Goal: Transaction & Acquisition: Download file/media

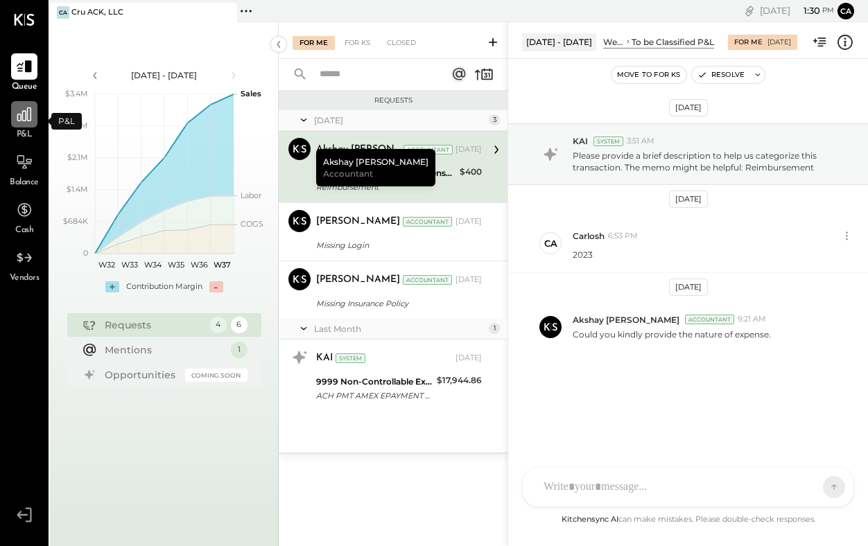
click at [24, 116] on icon at bounding box center [24, 114] width 18 height 18
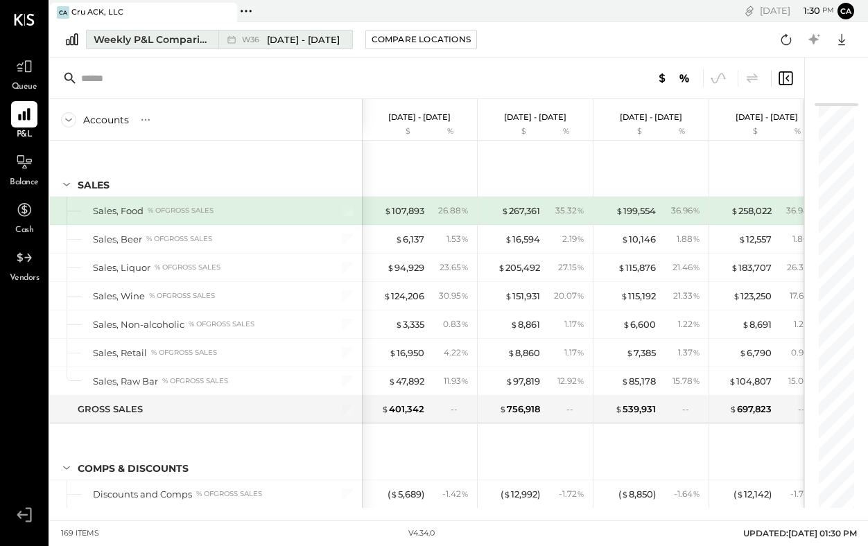
click at [199, 36] on div "Weekly P&L Comparison" at bounding box center [152, 40] width 116 height 14
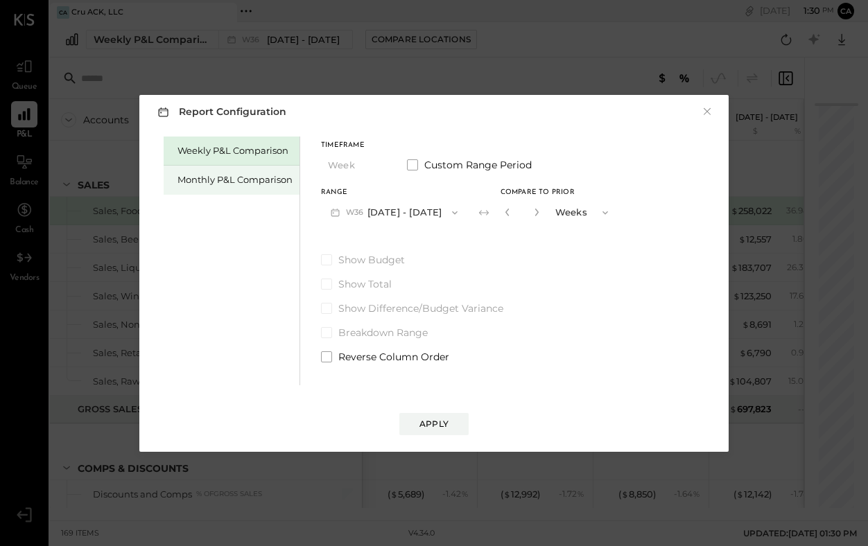
click at [263, 177] on div "Monthly P&L Comparison" at bounding box center [234, 179] width 115 height 13
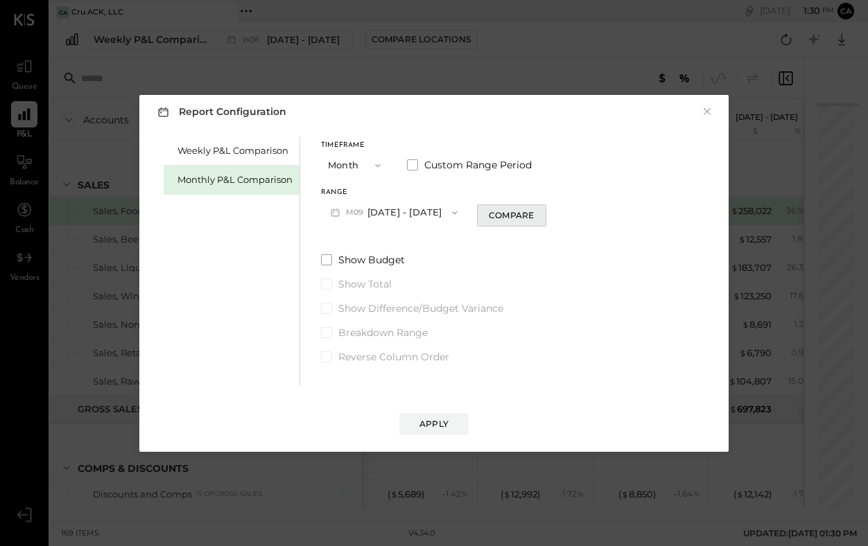
click at [505, 222] on button "Compare" at bounding box center [511, 215] width 69 height 22
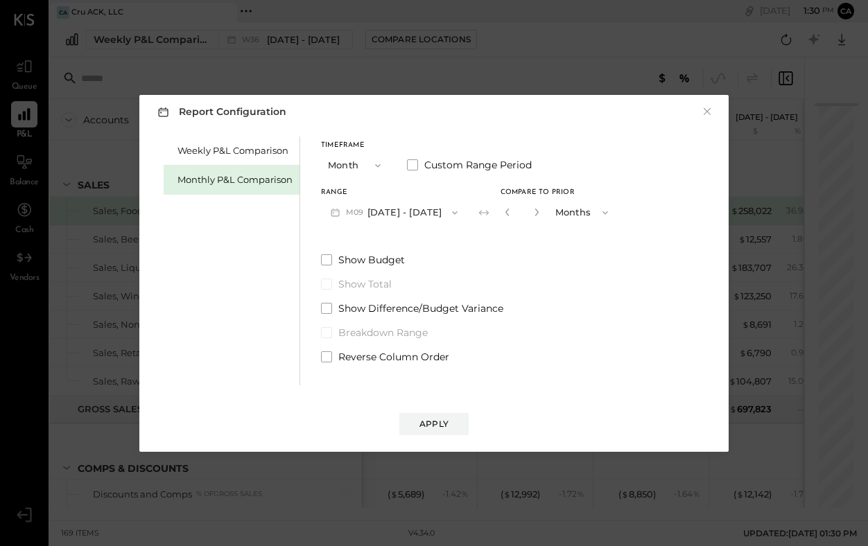
click at [599, 209] on icon "button" at bounding box center [604, 212] width 11 height 11
click at [574, 236] on span "Years" at bounding box center [570, 236] width 23 height 9
click at [451, 213] on icon "button" at bounding box center [454, 212] width 11 height 11
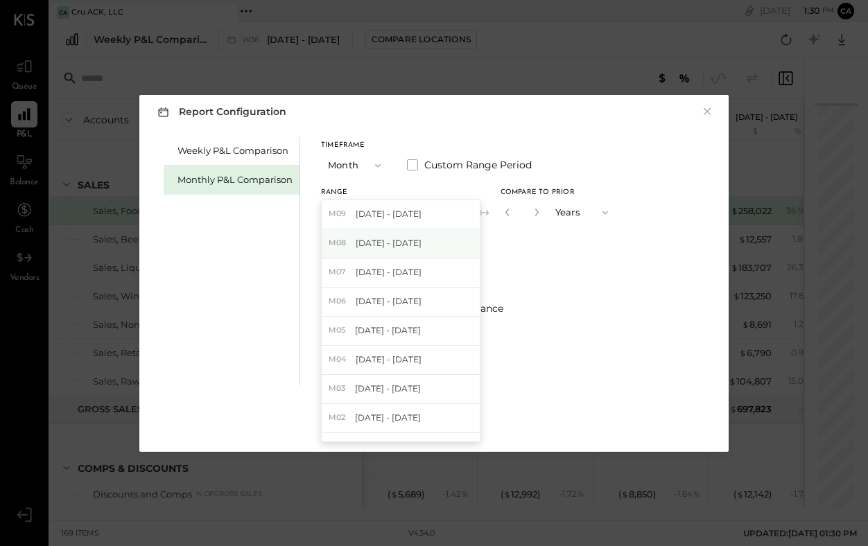
click at [411, 244] on span "[DATE] - [DATE]" at bounding box center [389, 243] width 66 height 12
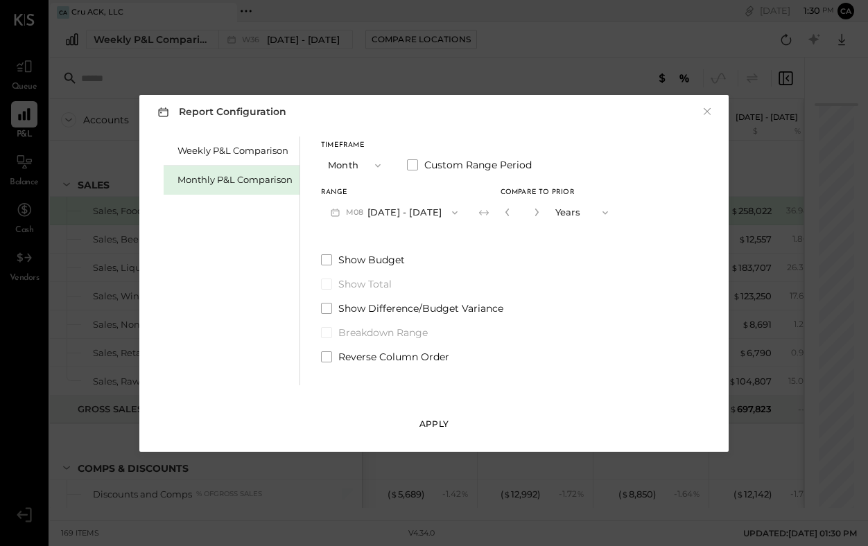
click at [437, 423] on div "Apply" at bounding box center [433, 424] width 29 height 12
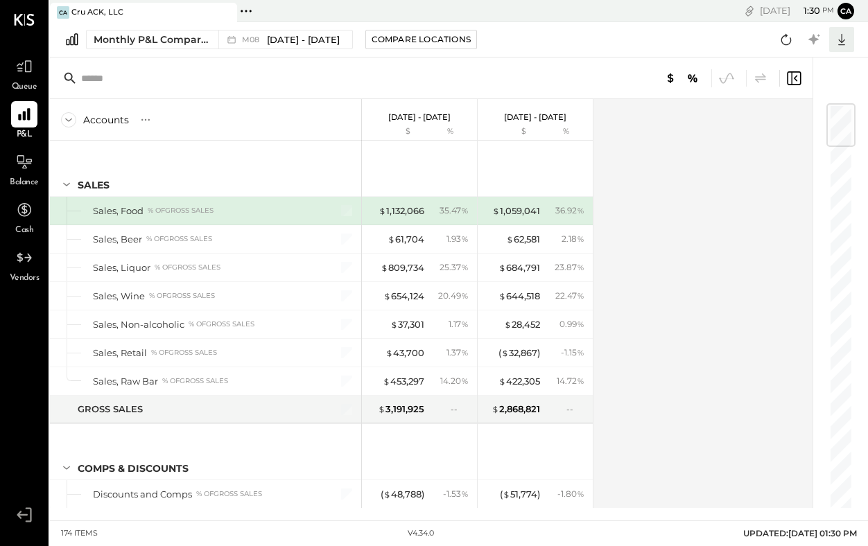
click at [841, 37] on icon at bounding box center [841, 39] width 18 height 18
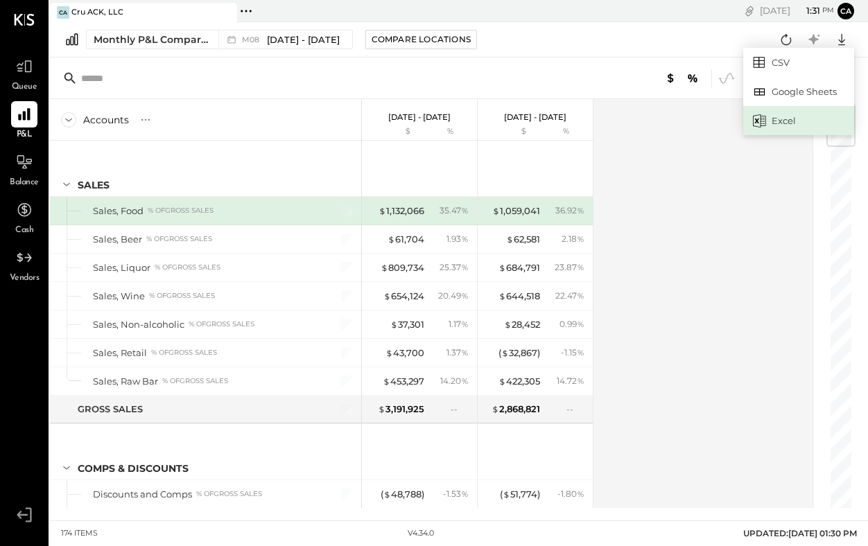
click at [789, 113] on div "Excel" at bounding box center [798, 120] width 111 height 29
